Goal: Task Accomplishment & Management: Manage account settings

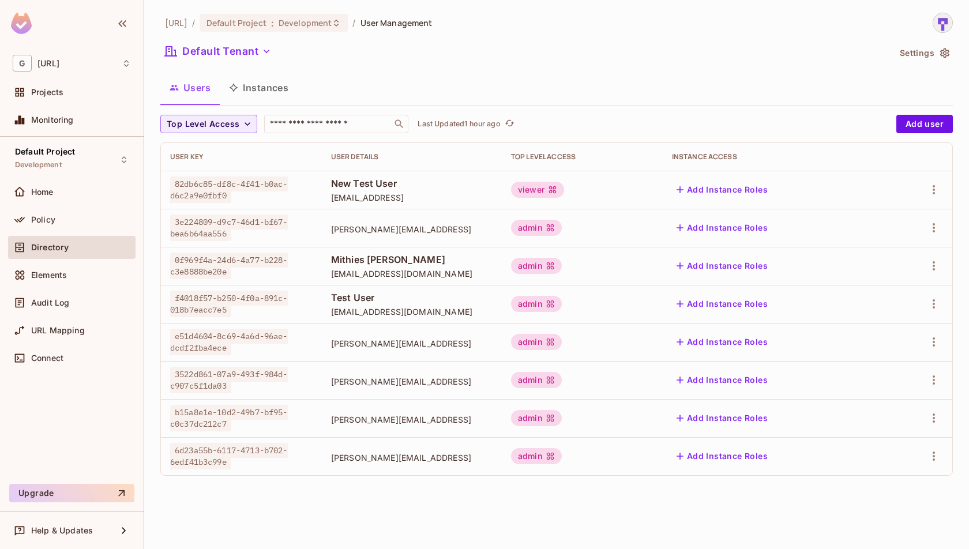
click at [268, 97] on button "Instances" at bounding box center [259, 87] width 78 height 29
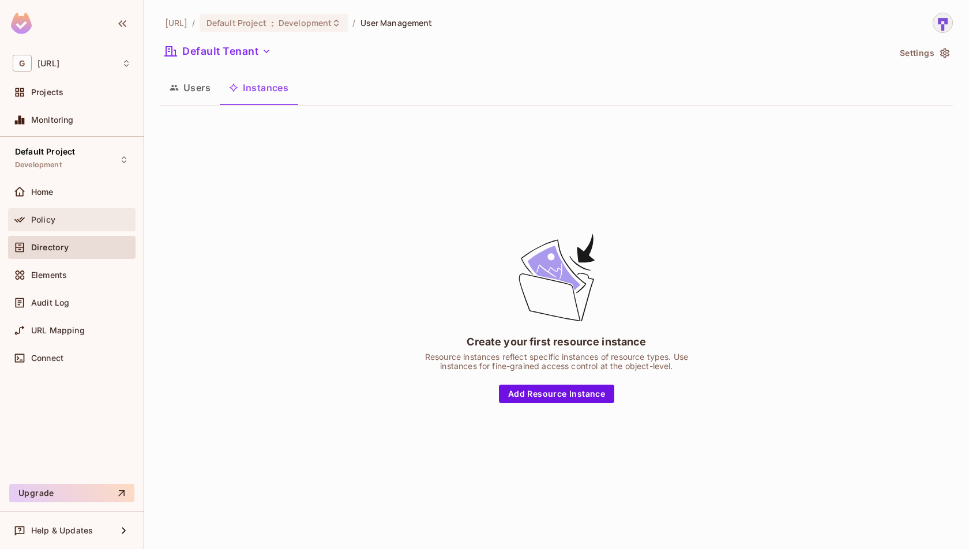
click at [53, 224] on div "Policy" at bounding box center [72, 220] width 118 height 14
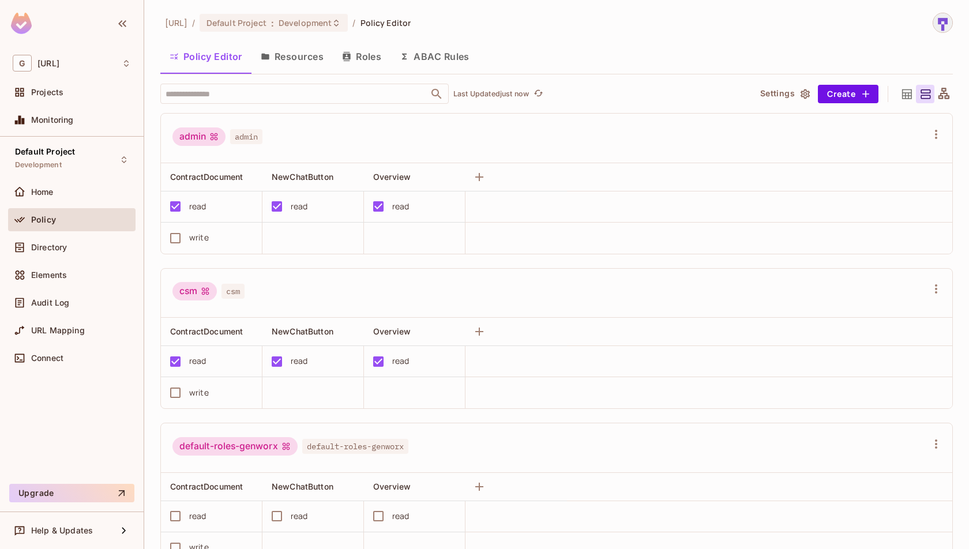
click at [288, 55] on button "Resources" at bounding box center [292, 56] width 81 height 29
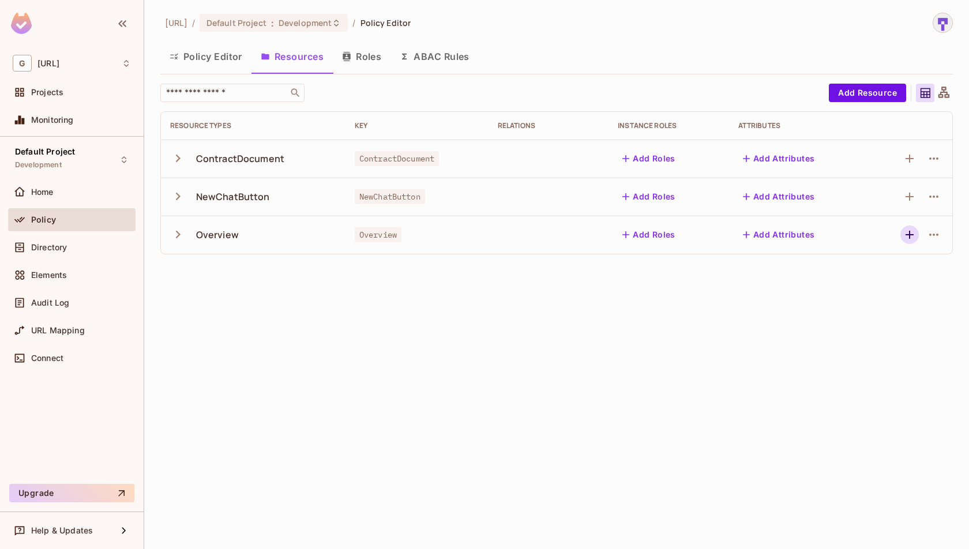
click at [912, 235] on icon "button" at bounding box center [910, 235] width 14 height 14
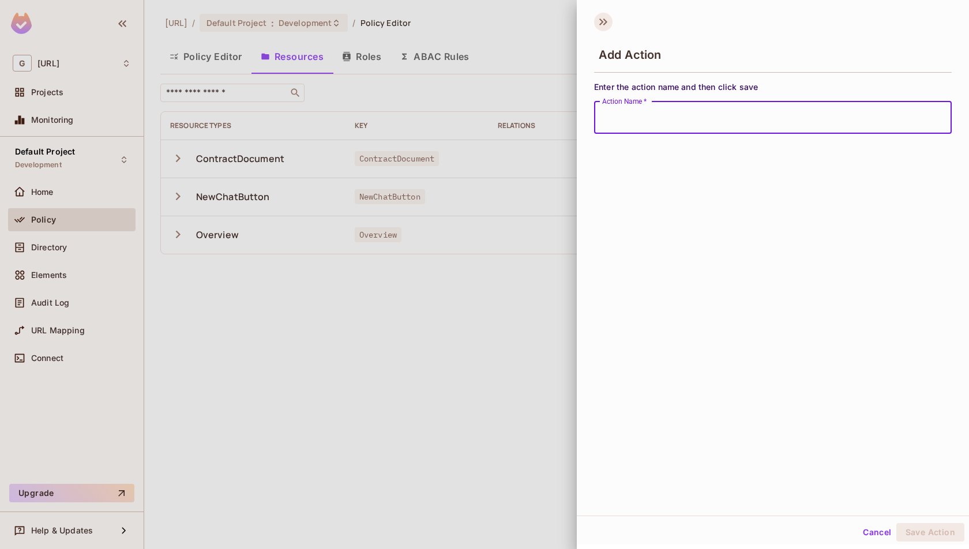
click at [595, 21] on icon at bounding box center [603, 22] width 18 height 18
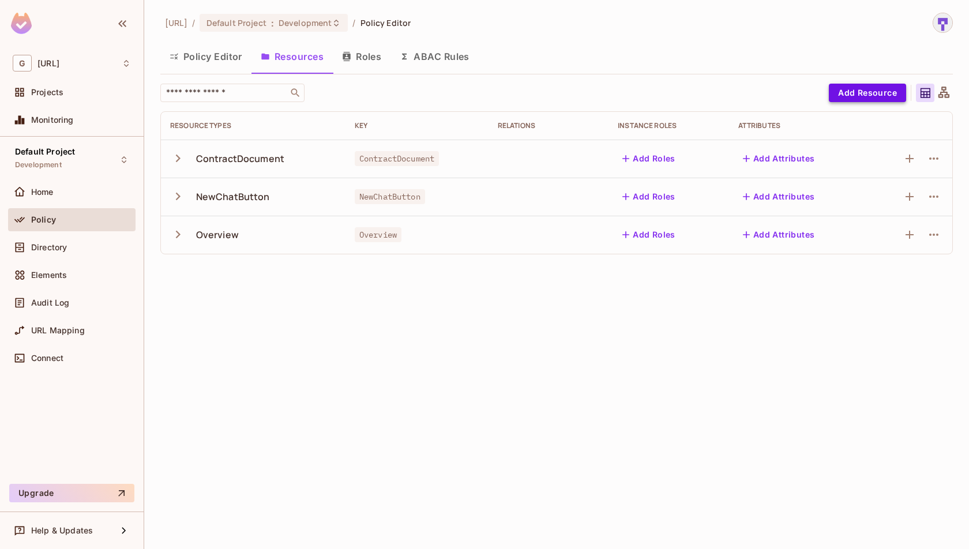
click at [857, 89] on button "Add Resource" at bounding box center [867, 93] width 77 height 18
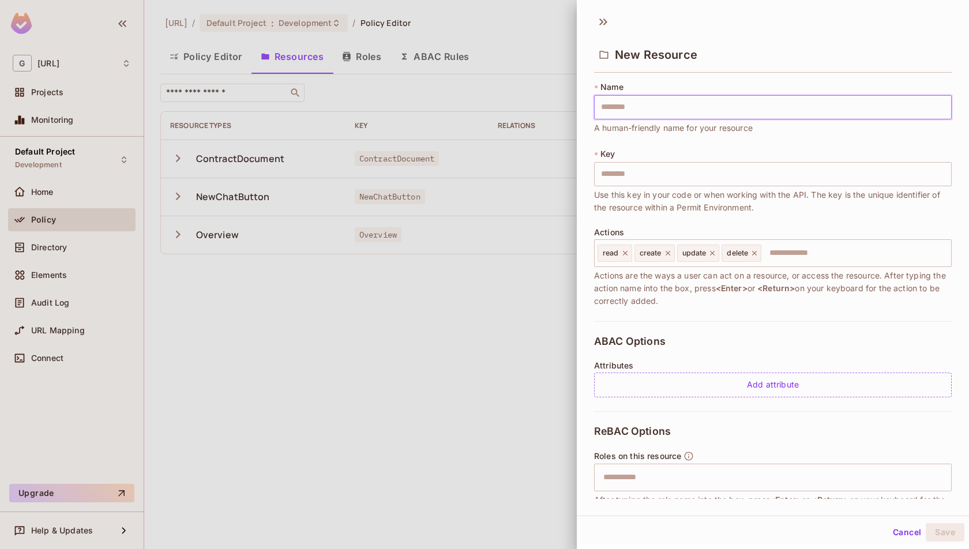
click at [738, 117] on input "text" at bounding box center [773, 107] width 358 height 24
click at [636, 108] on input "text" at bounding box center [773, 107] width 358 height 24
paste input "**********"
type input "**********"
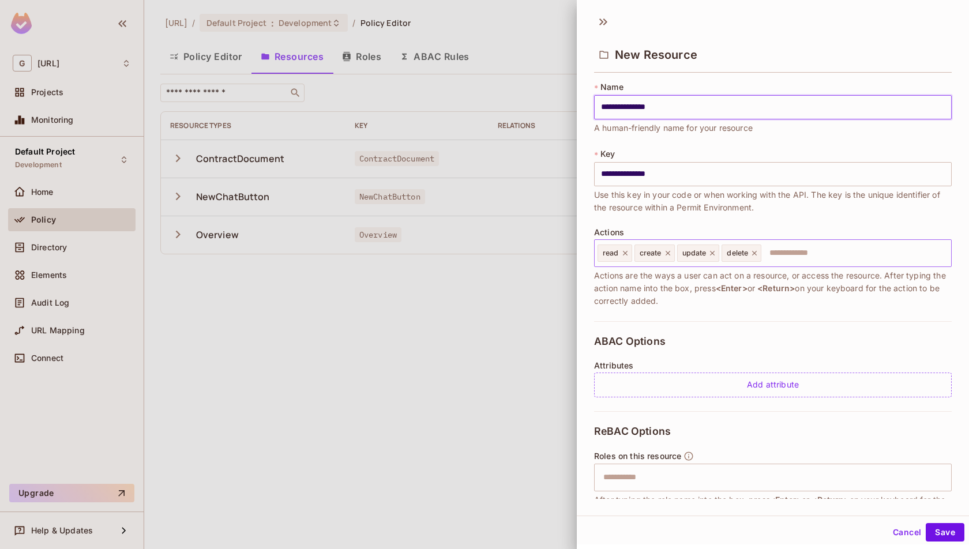
click at [753, 256] on icon at bounding box center [755, 253] width 8 height 8
click at [716, 256] on div "update" at bounding box center [698, 253] width 43 height 17
type input "**********"
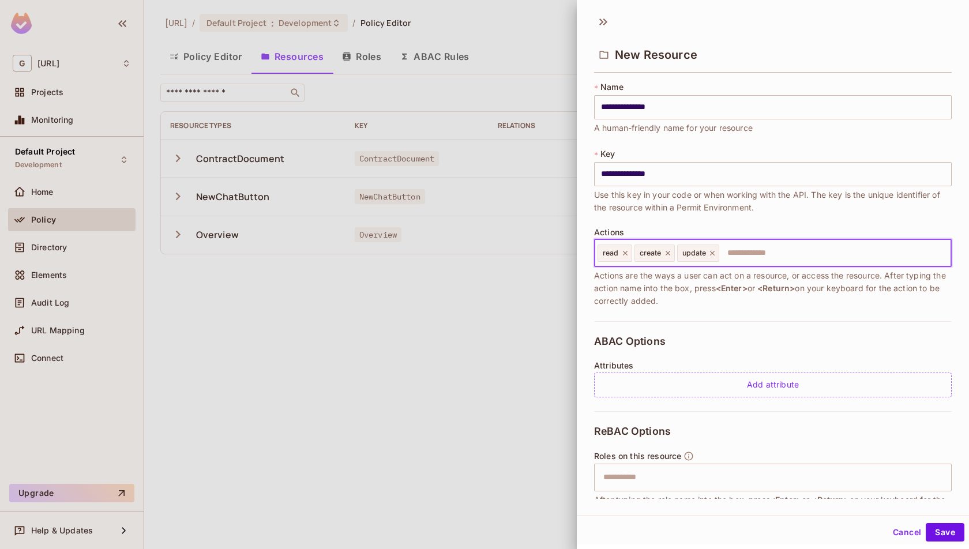
click at [710, 254] on icon at bounding box center [712, 253] width 5 height 5
click at [666, 254] on icon at bounding box center [668, 253] width 8 height 8
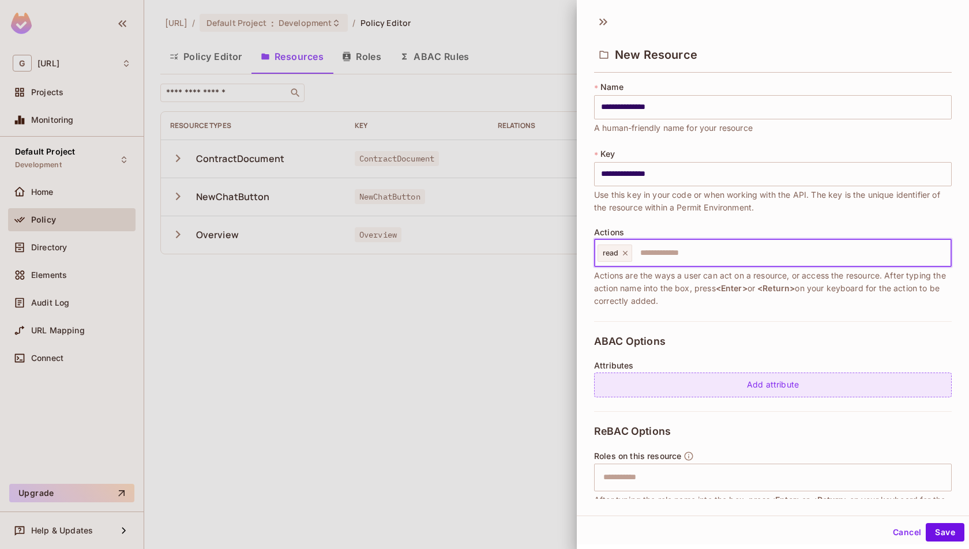
scroll to position [84, 0]
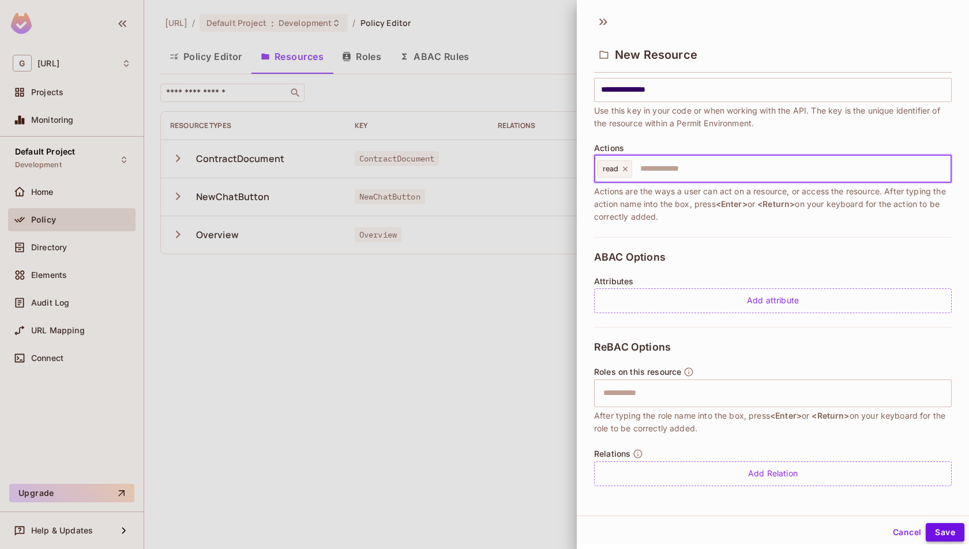
click at [959, 534] on button "Save" at bounding box center [945, 532] width 39 height 18
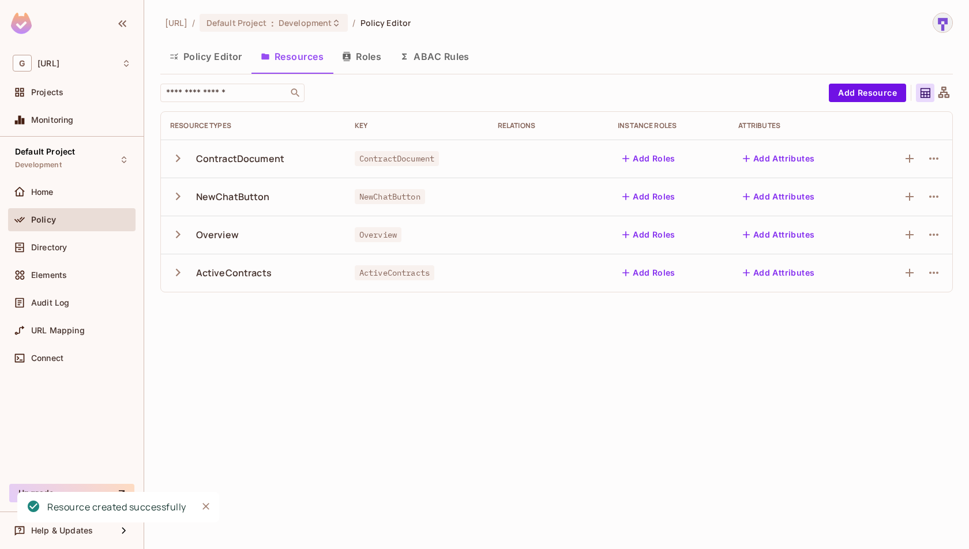
click at [181, 271] on icon "button" at bounding box center [178, 273] width 16 height 16
click at [181, 271] on icon "button" at bounding box center [178, 273] width 8 height 5
click at [175, 228] on icon "button" at bounding box center [178, 235] width 16 height 16
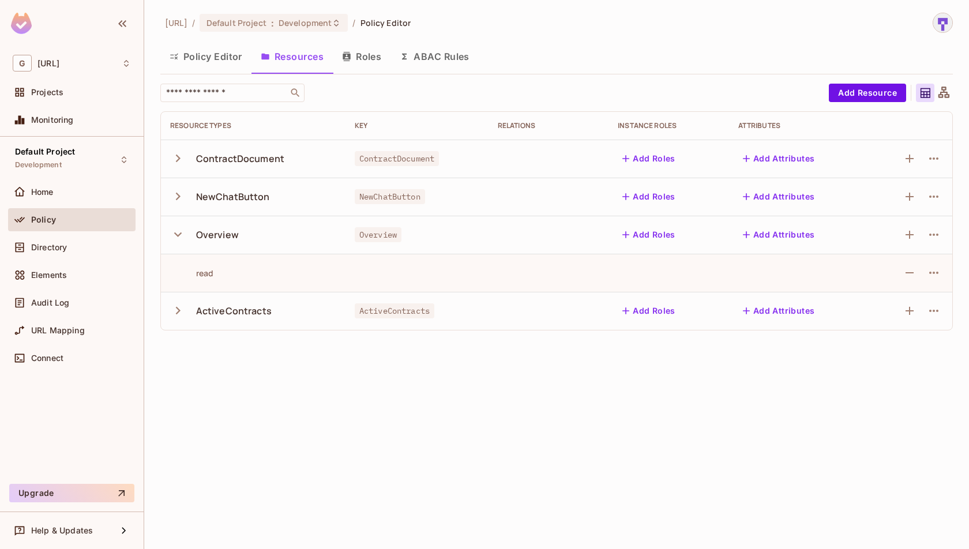
click at [175, 228] on icon "button" at bounding box center [178, 235] width 16 height 16
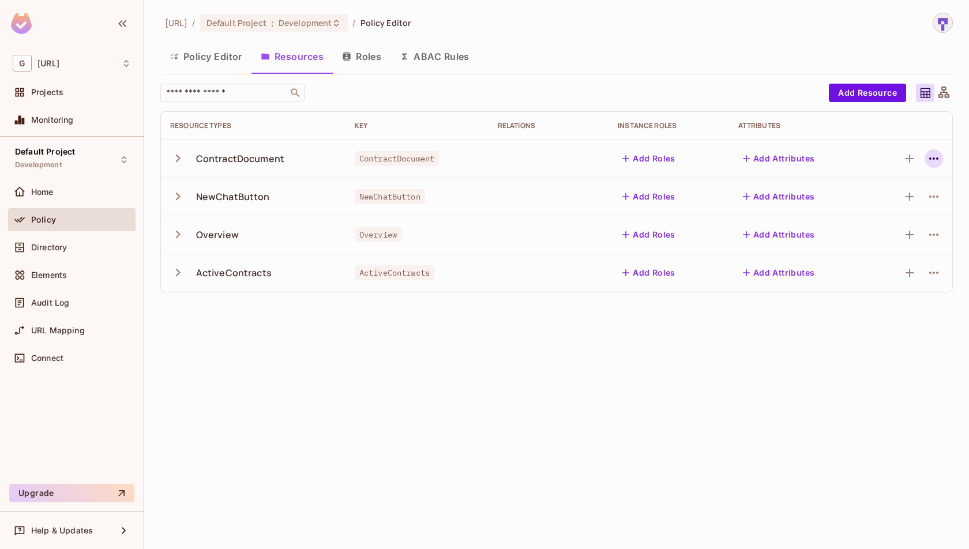
click at [937, 161] on icon "button" at bounding box center [934, 159] width 14 height 14
click at [937, 161] on div at bounding box center [484, 274] width 969 height 549
click at [909, 241] on button "button" at bounding box center [910, 235] width 18 height 18
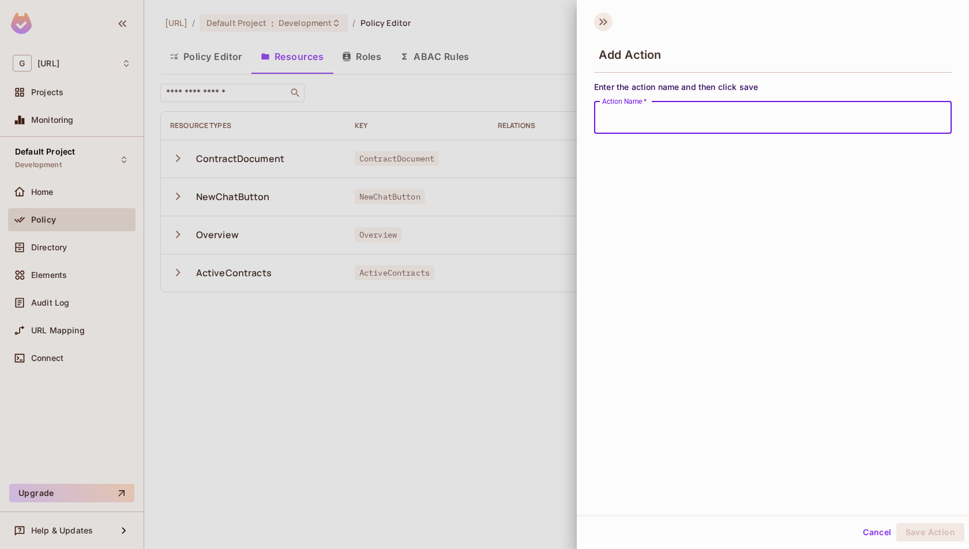
click at [605, 19] on icon at bounding box center [605, 21] width 4 height 7
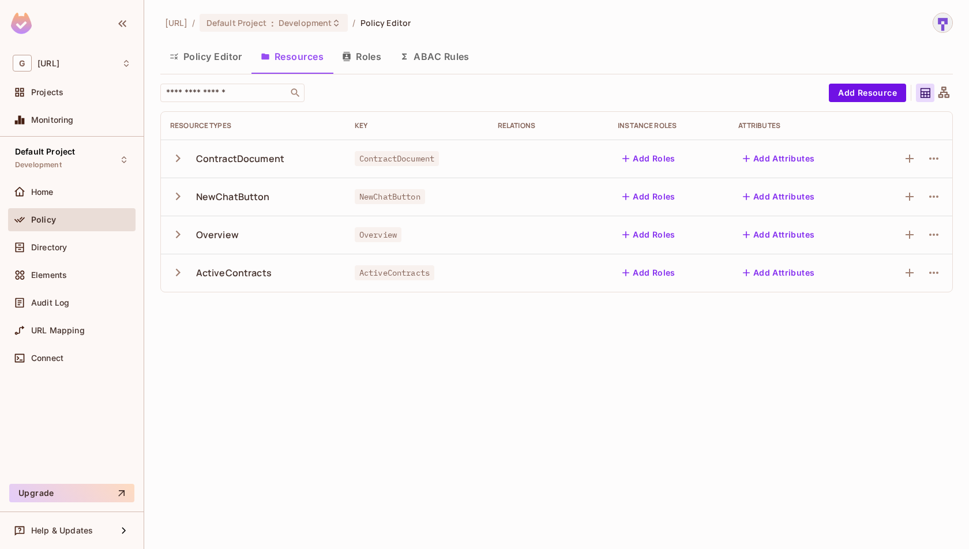
click at [114, 226] on div "Policy" at bounding box center [72, 219] width 128 height 23
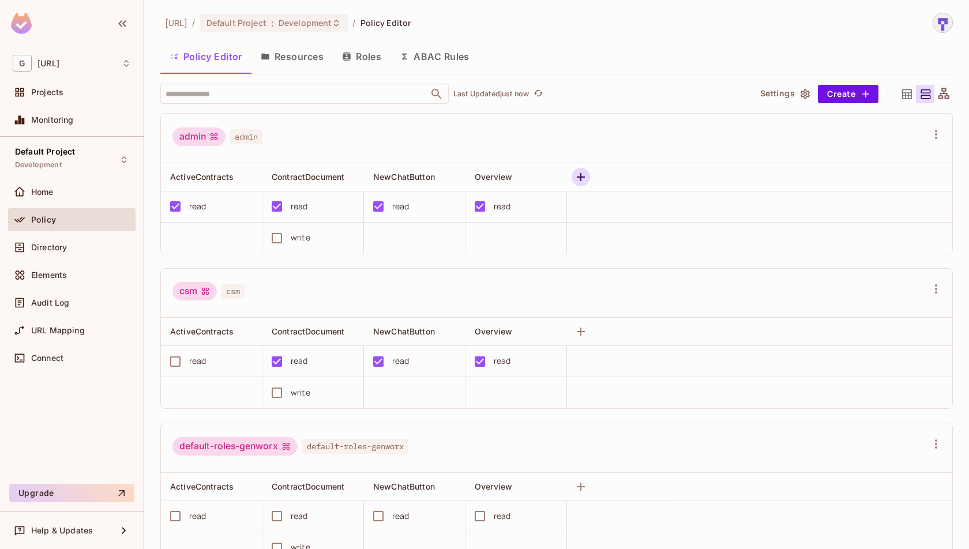
click at [582, 178] on icon "button" at bounding box center [581, 177] width 14 height 14
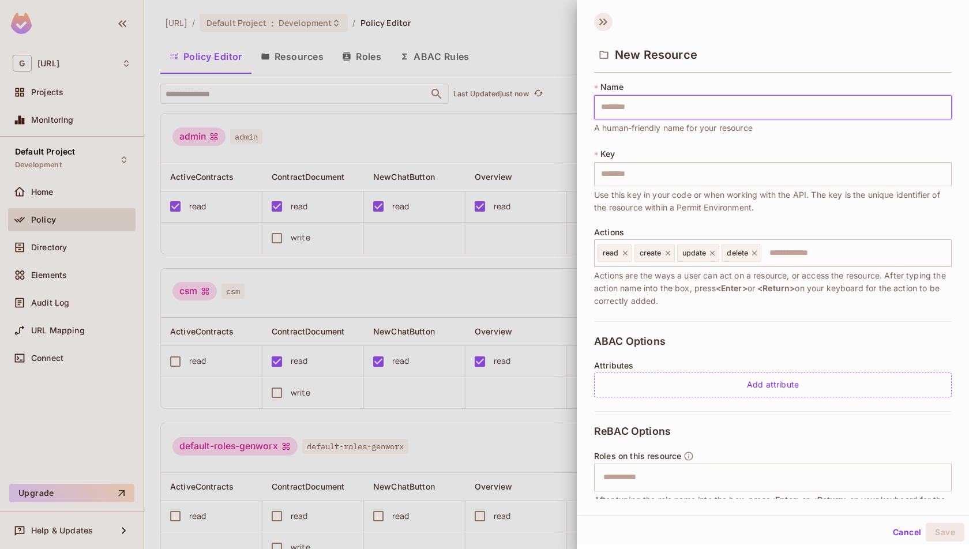
click at [601, 21] on icon at bounding box center [603, 22] width 18 height 18
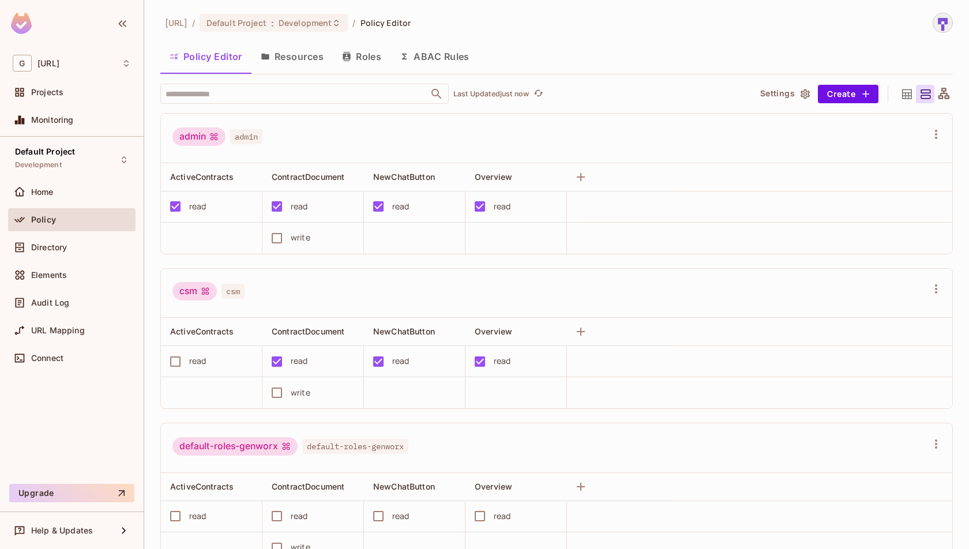
click at [290, 61] on button "Resources" at bounding box center [292, 56] width 81 height 29
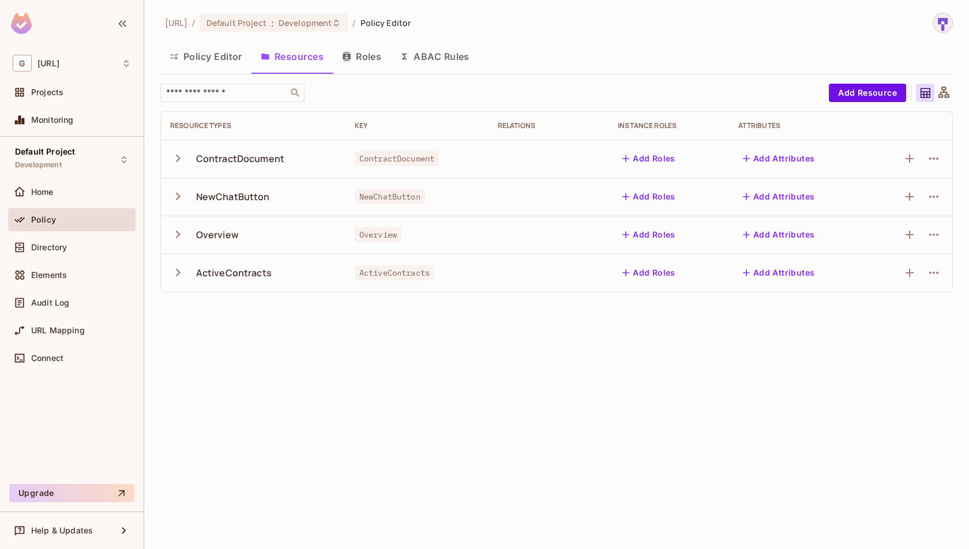
click at [375, 61] on button "Roles" at bounding box center [362, 56] width 58 height 29
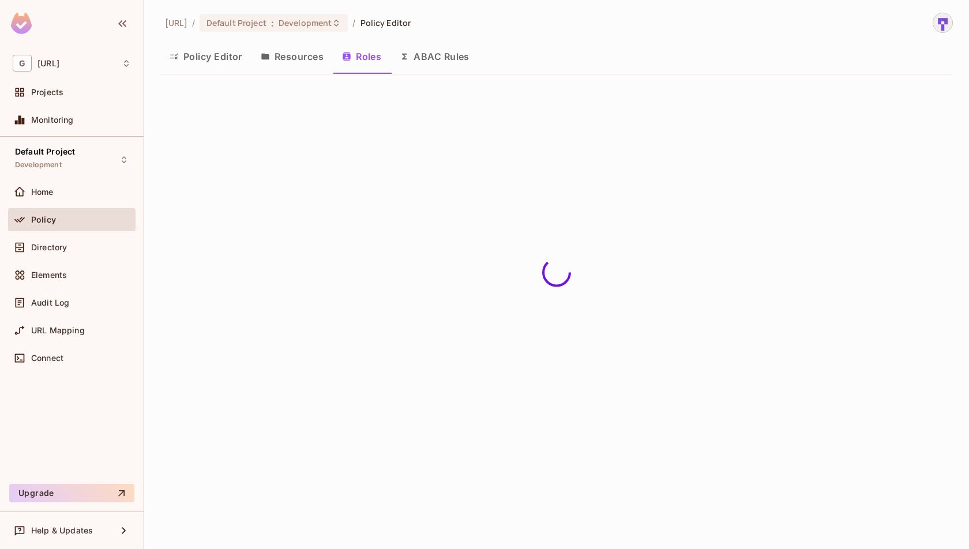
click at [445, 63] on button "ABAC Rules" at bounding box center [435, 56] width 88 height 29
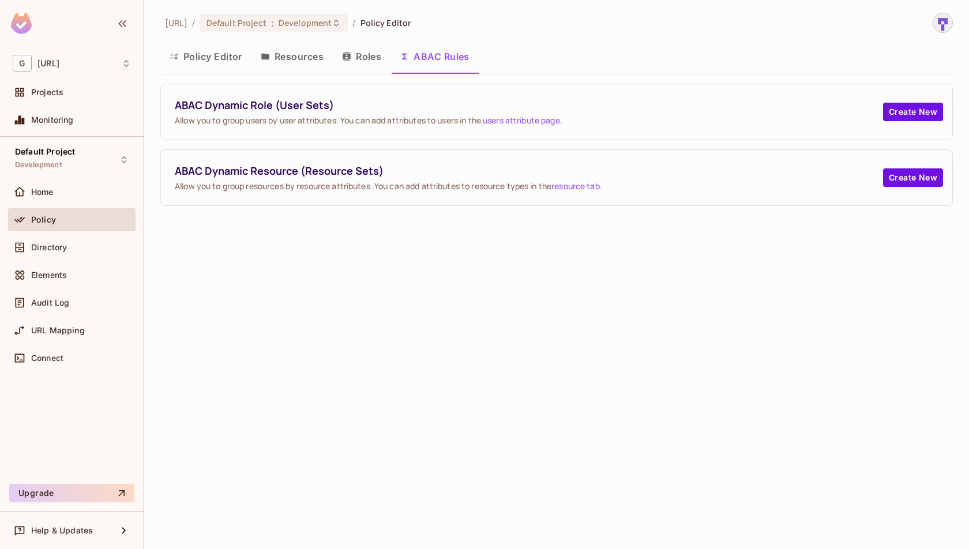
click at [308, 56] on button "Resources" at bounding box center [292, 56] width 81 height 29
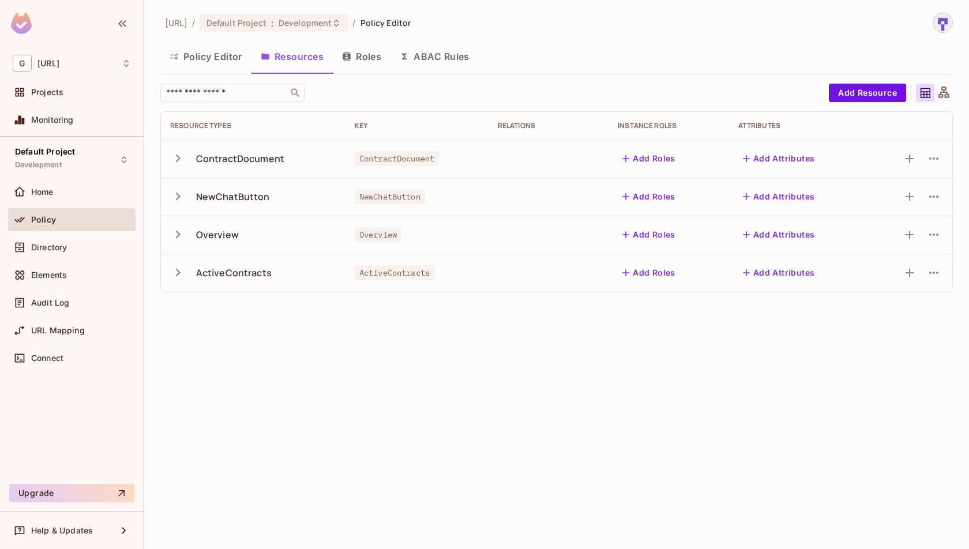
click at [749, 235] on icon "button" at bounding box center [746, 234] width 7 height 7
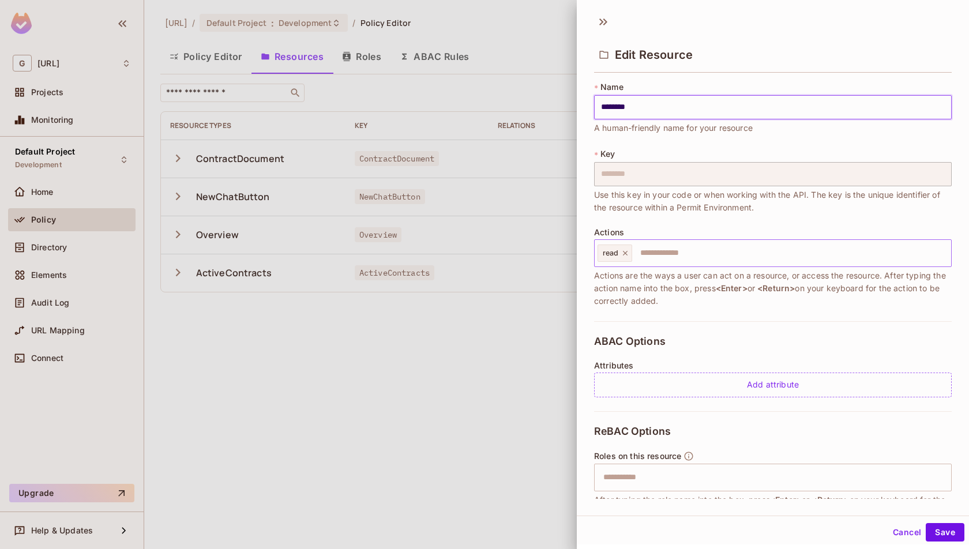
click at [708, 263] on input "text" at bounding box center [789, 253] width 313 height 23
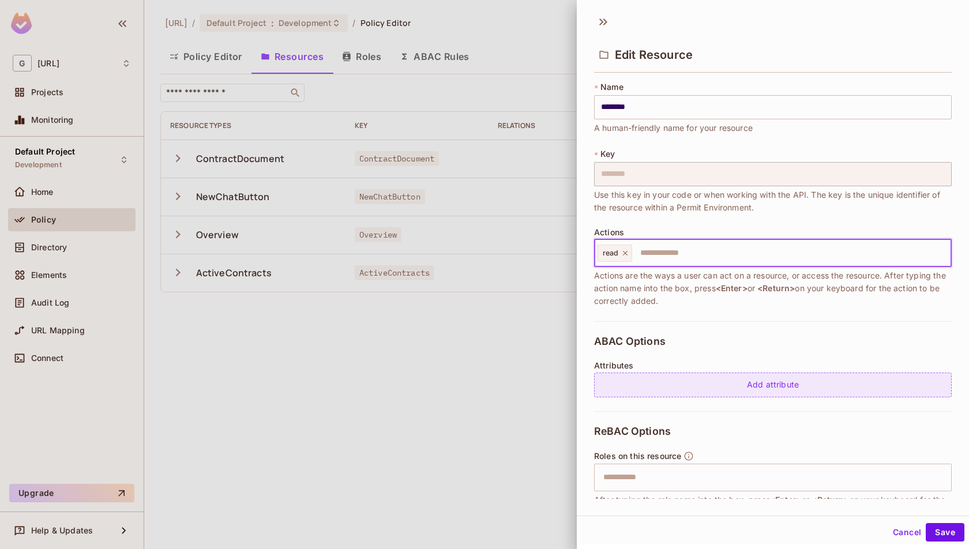
click at [708, 384] on div "Add attribute" at bounding box center [773, 385] width 358 height 25
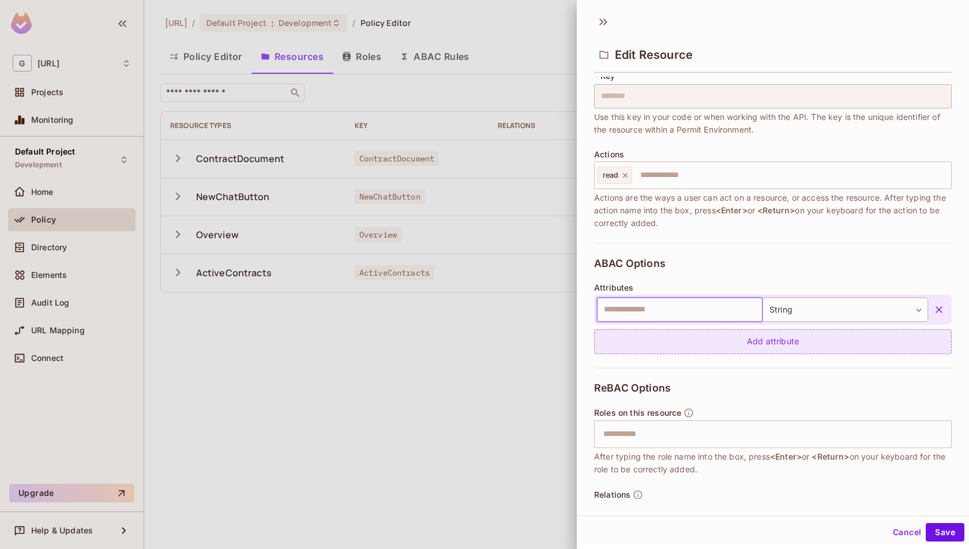
scroll to position [118, 0]
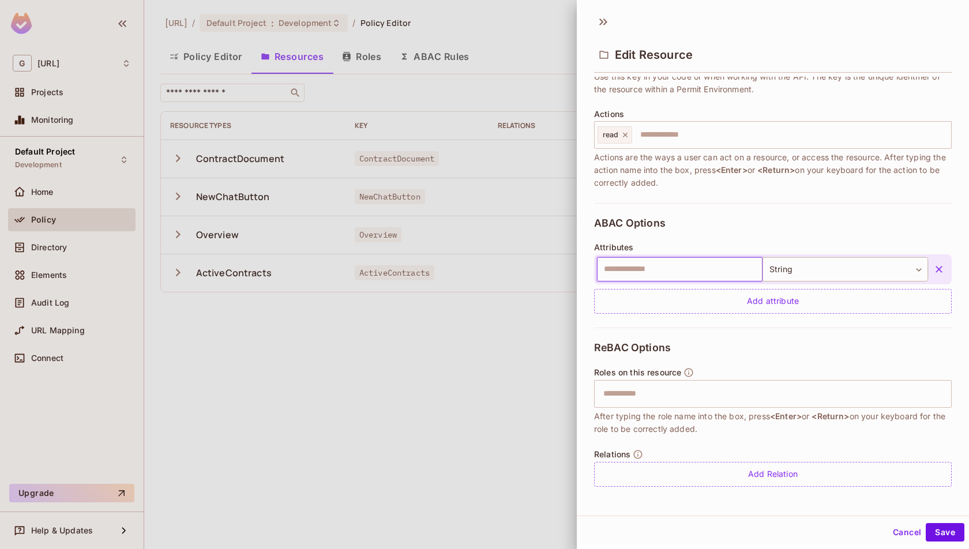
click at [938, 272] on icon "button" at bounding box center [940, 270] width 12 height 12
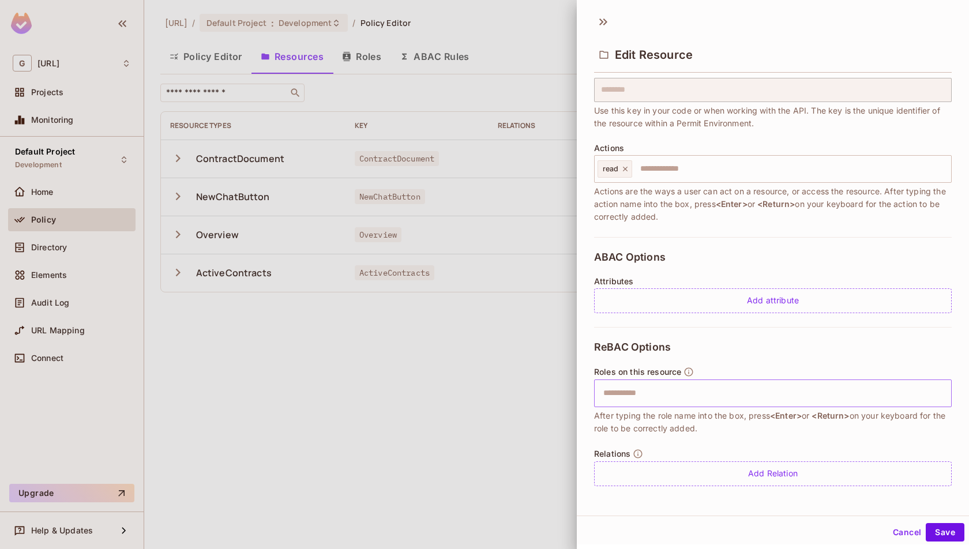
click at [826, 399] on input "text" at bounding box center [772, 393] width 350 height 23
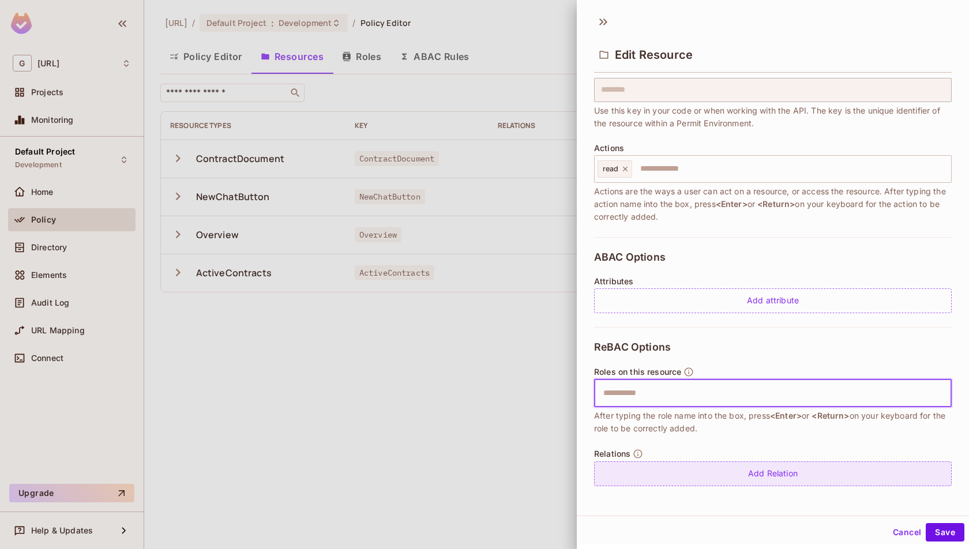
click at [756, 480] on div "Add Relation" at bounding box center [773, 474] width 358 height 25
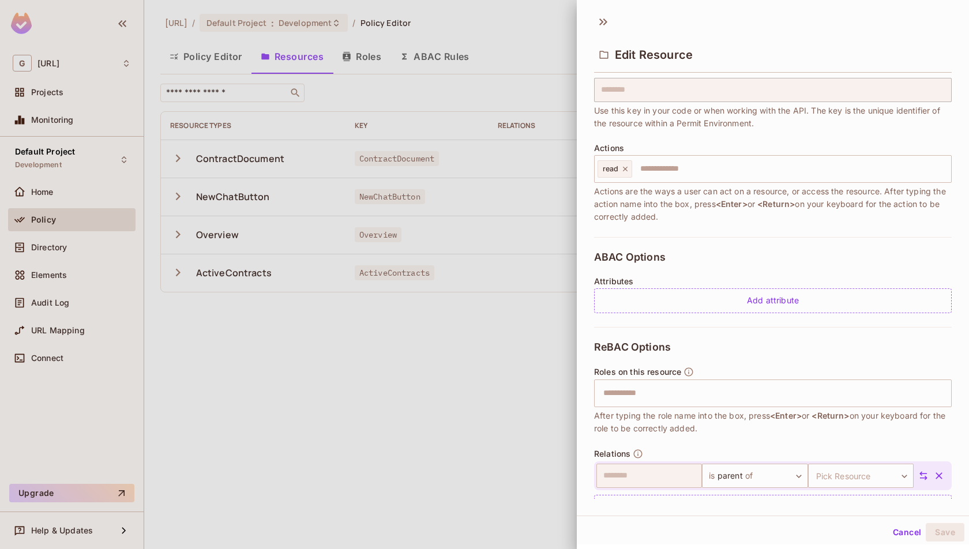
scroll to position [118, 0]
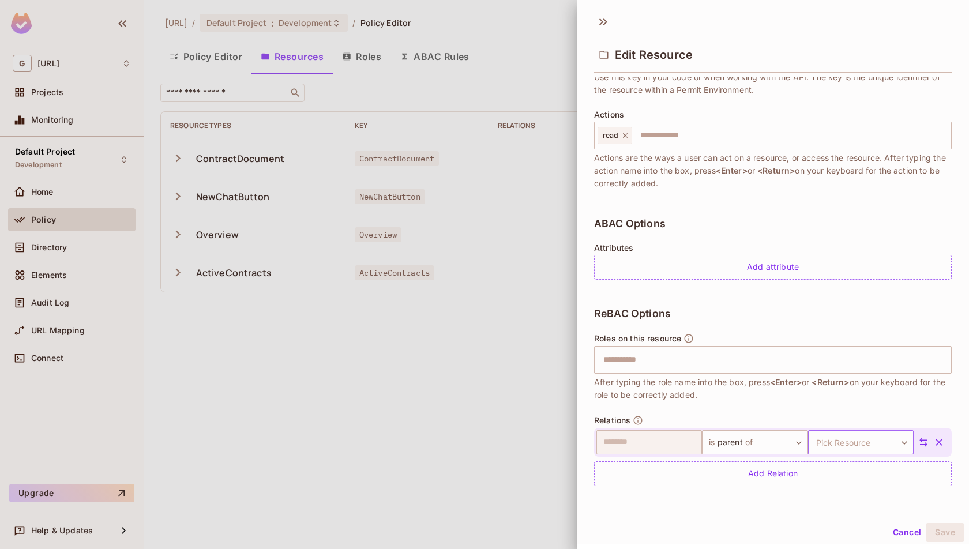
click at [830, 443] on body "G [URL] Projects Monitoring Default Project Development Home Policy Directory E…" at bounding box center [484, 274] width 969 height 549
click at [849, 525] on li "ActiveContracts" at bounding box center [859, 525] width 106 height 21
click at [949, 531] on button "Save" at bounding box center [945, 532] width 39 height 18
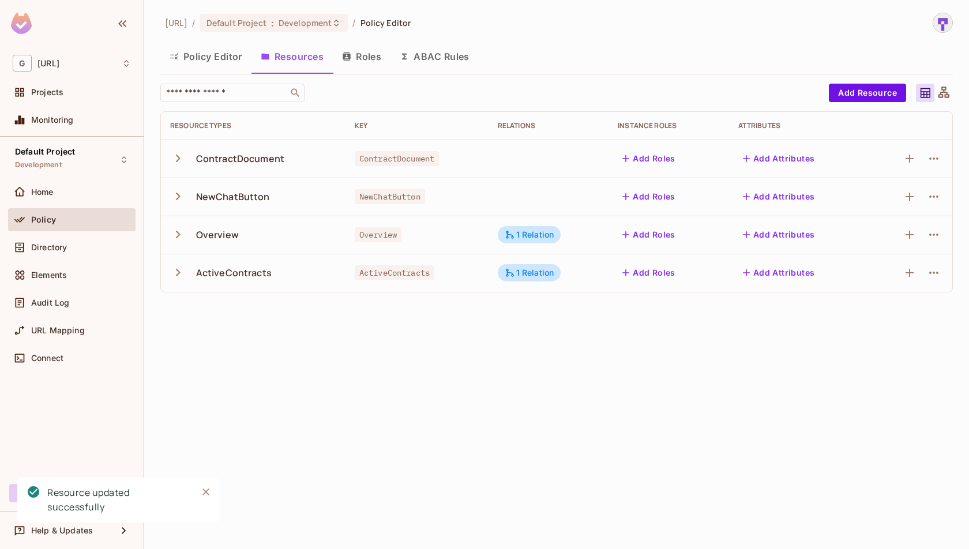
click at [759, 422] on div "[URL] / Default Project : Development / Policy Editor Policy Editor Resources R…" at bounding box center [556, 274] width 825 height 549
